Goal: Obtain resource: Obtain resource

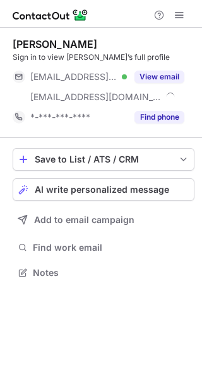
scroll to position [264, 202]
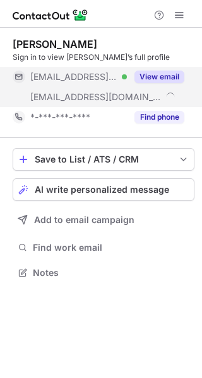
click at [160, 72] on button "View email" at bounding box center [159, 77] width 50 height 13
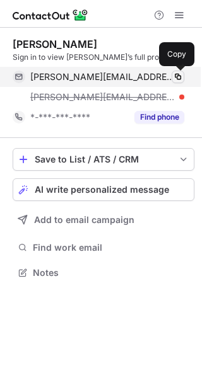
click at [180, 76] on span at bounding box center [178, 77] width 10 height 10
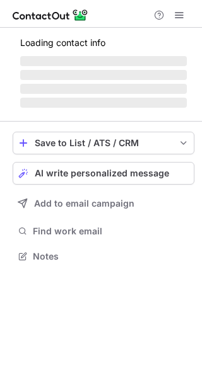
scroll to position [244, 202]
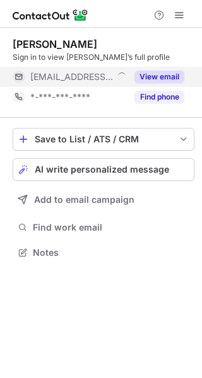
click at [156, 74] on button "View email" at bounding box center [159, 77] width 50 height 13
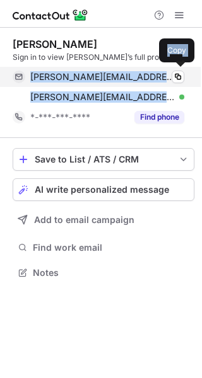
drag, startPoint x: 168, startPoint y: 98, endPoint x: 31, endPoint y: 73, distance: 139.7
click at [31, 73] on div "richard@henfield.co Verified Copy richard_henfield@mckinsey.com Verified Copy" at bounding box center [99, 87] width 172 height 40
copy div "richard@henfield.co Verified Copy richard_henfield@mckinsey.com"
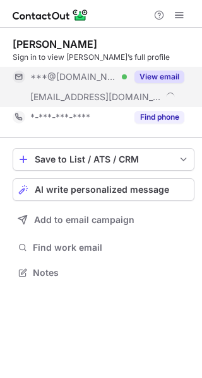
scroll to position [264, 202]
click at [160, 75] on button "View email" at bounding box center [159, 77] width 50 height 13
click at [165, 76] on div "***@yahoo.com" at bounding box center [107, 76] width 154 height 11
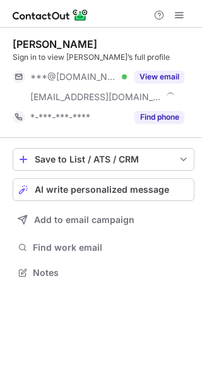
scroll to position [264, 202]
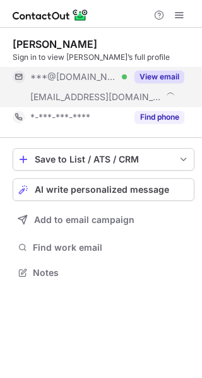
click at [169, 76] on button "View email" at bounding box center [159, 77] width 50 height 13
click at [168, 74] on button "View email" at bounding box center [159, 77] width 50 height 13
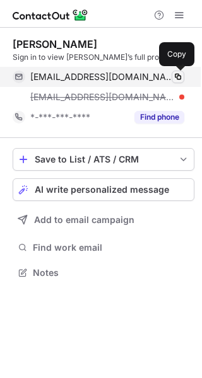
click at [178, 76] on span at bounding box center [178, 77] width 10 height 10
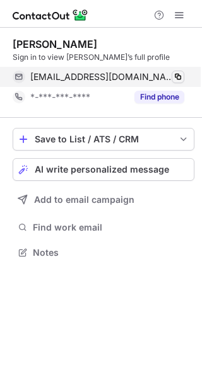
scroll to position [244, 202]
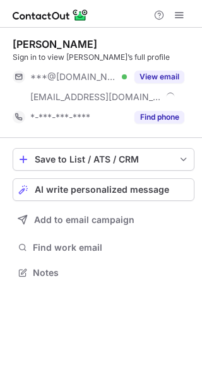
scroll to position [264, 202]
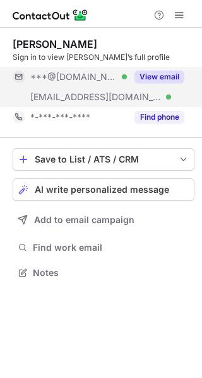
click at [160, 73] on button "View email" at bounding box center [159, 77] width 50 height 13
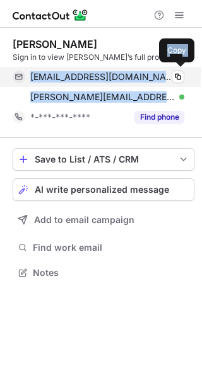
drag, startPoint x: 168, startPoint y: 97, endPoint x: 30, endPoint y: 78, distance: 139.4
click at [30, 78] on div "paulfgthomson@gmail.com Verified Copy paul.thomson@worleyparsons.com Verified C…" at bounding box center [99, 87] width 172 height 40
copy div "paulfgthomson@gmail.com Verified Copy paul.thomson@worleyparsons.co"
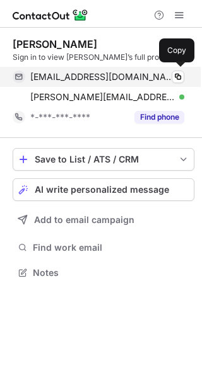
scroll to position [264, 202]
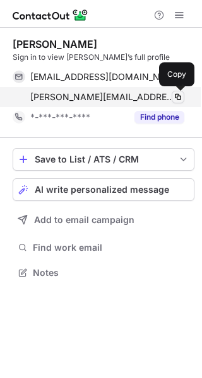
click at [178, 97] on span at bounding box center [178, 97] width 10 height 10
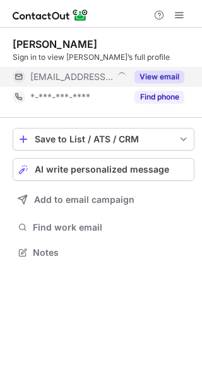
scroll to position [244, 202]
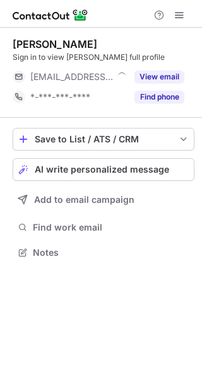
scroll to position [244, 202]
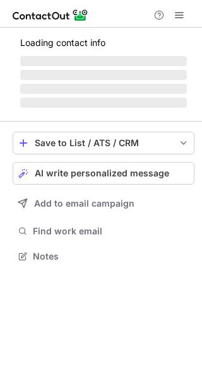
scroll to position [6, 6]
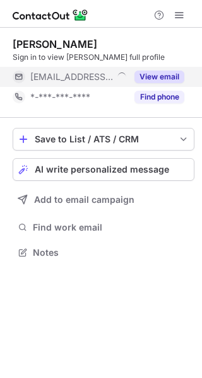
click at [164, 73] on button "View email" at bounding box center [159, 77] width 50 height 13
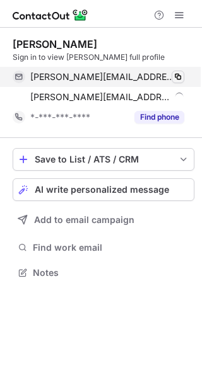
scroll to position [264, 202]
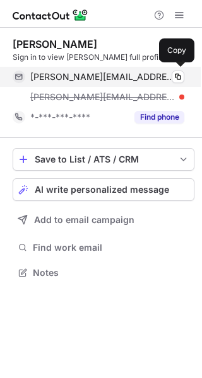
drag, startPoint x: 151, startPoint y: 99, endPoint x: 32, endPoint y: 83, distance: 119.7
copy div "edmond.ousset@total.com Verified Copy edmond@totalenergies.com"
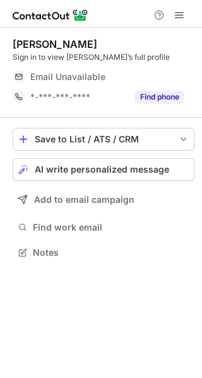
scroll to position [248, 202]
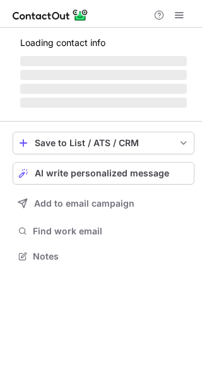
scroll to position [248, 202]
